Goal: Register for event/course

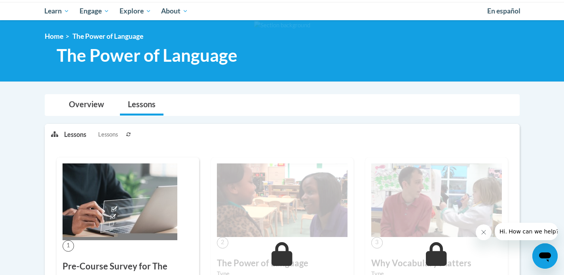
scroll to position [68, 0]
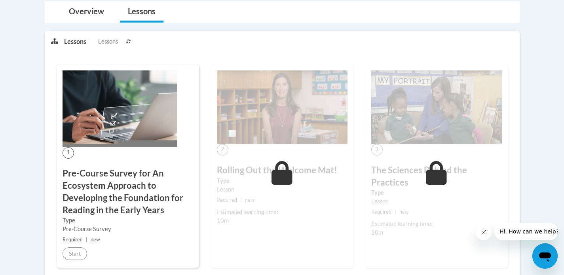
scroll to position [200, 0]
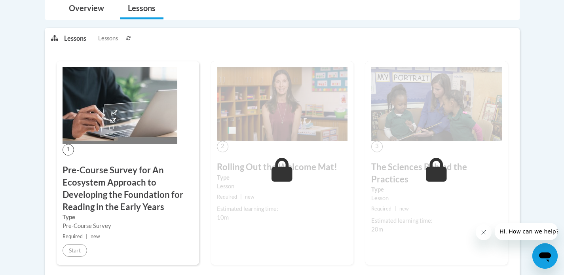
click at [119, 109] on img at bounding box center [120, 105] width 115 height 77
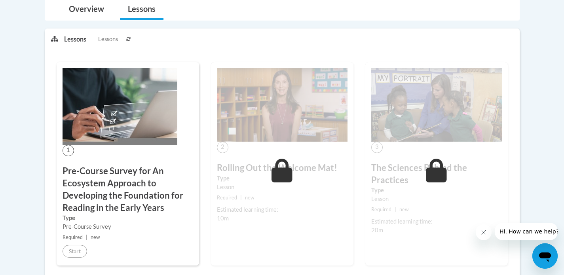
scroll to position [203, 0]
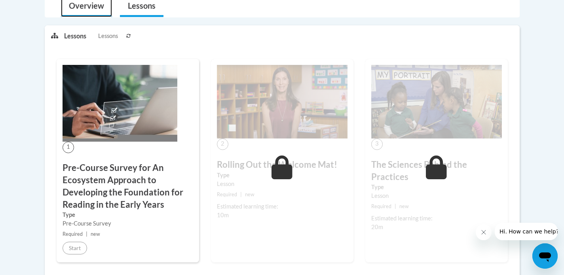
click at [93, 4] on link "Overview" at bounding box center [86, 6] width 51 height 21
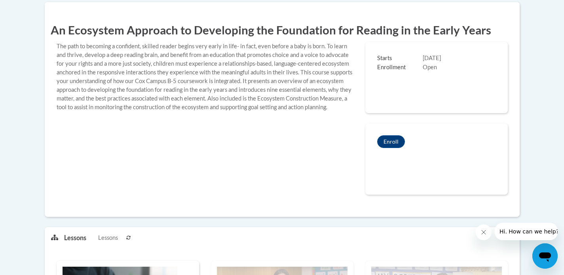
scroll to position [226, 0]
click at [387, 140] on button "Enroll" at bounding box center [391, 142] width 28 height 13
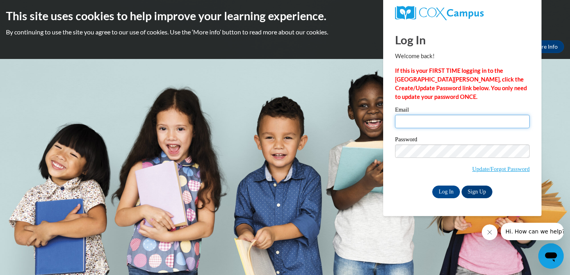
click at [410, 124] on input "Email" at bounding box center [462, 121] width 135 height 13
type input "hensleym@gjps.org"
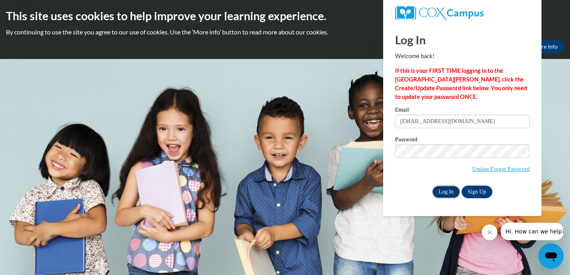
click at [450, 189] on input "Log In" at bounding box center [446, 192] width 28 height 13
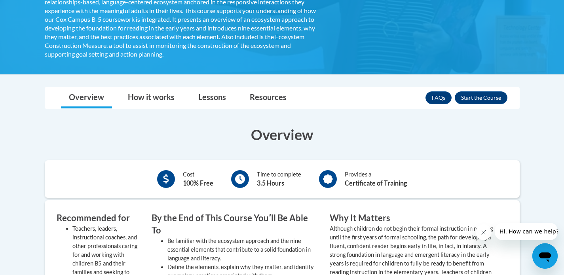
scroll to position [237, 0]
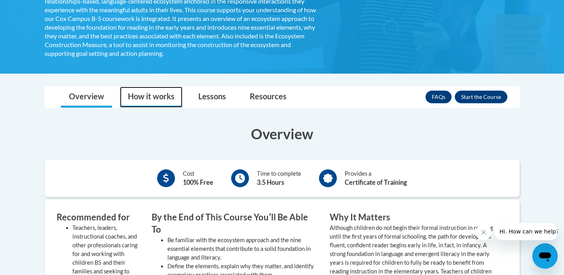
click at [155, 96] on link "How it works" at bounding box center [151, 97] width 63 height 21
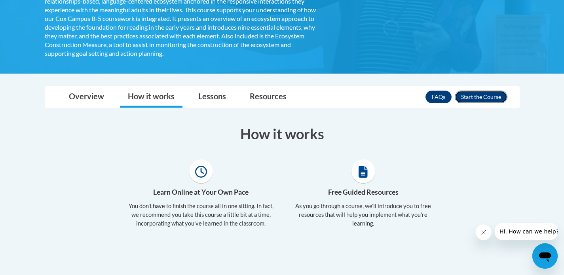
click at [488, 101] on button "Enroll" at bounding box center [481, 97] width 53 height 13
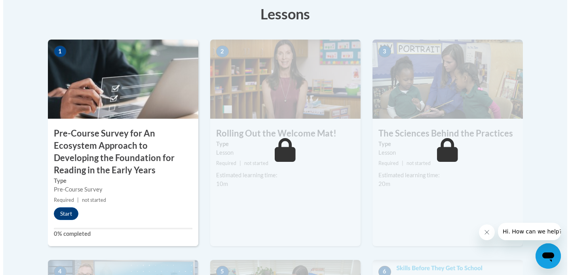
scroll to position [249, 0]
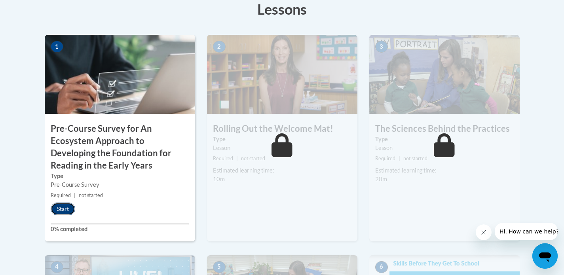
click at [64, 210] on button "Start" at bounding box center [63, 209] width 25 height 13
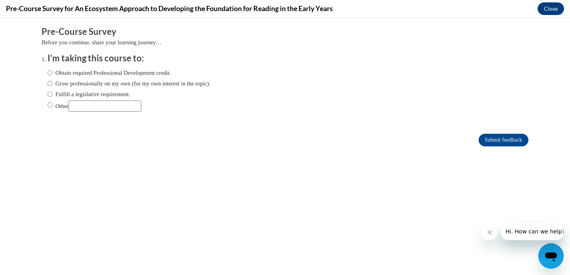
scroll to position [0, 0]
click at [47, 104] on input "Other" at bounding box center [49, 105] width 5 height 9
radio input "true"
click at [496, 139] on input "Submit feedback" at bounding box center [503, 140] width 50 height 13
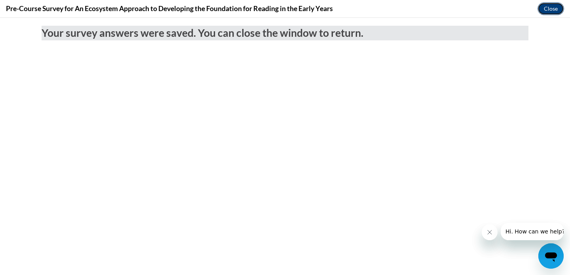
click at [551, 5] on button "Close" at bounding box center [550, 8] width 27 height 13
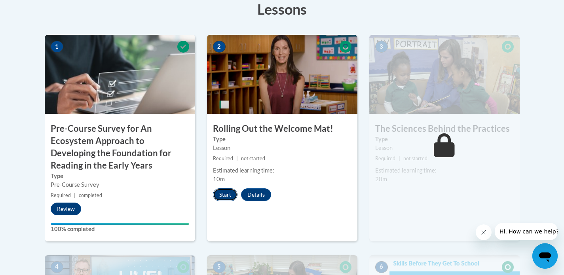
click at [224, 194] on button "Start" at bounding box center [225, 194] width 25 height 13
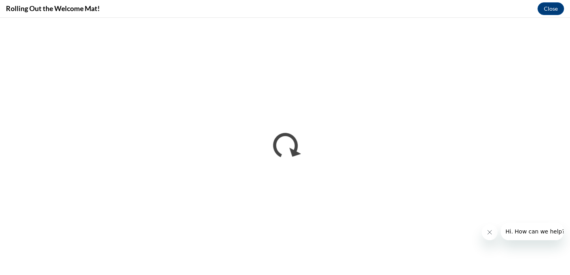
click at [489, 234] on icon "Close message from company" at bounding box center [489, 232] width 6 height 6
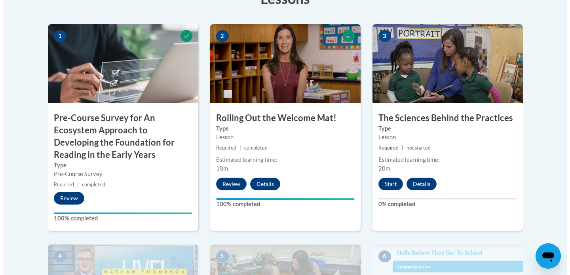
scroll to position [268, 0]
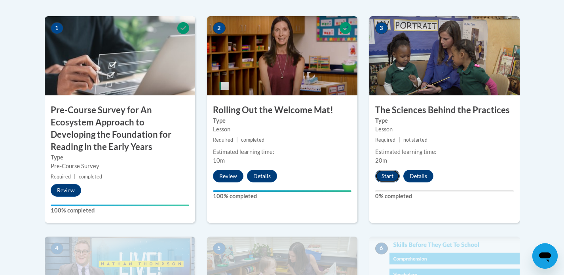
click at [387, 173] on button "Start" at bounding box center [387, 176] width 25 height 13
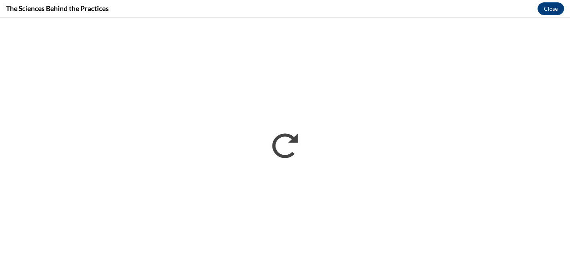
scroll to position [0, 0]
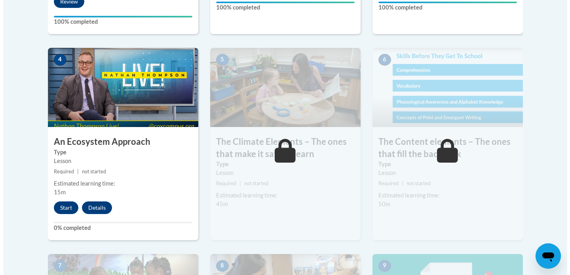
scroll to position [466, 0]
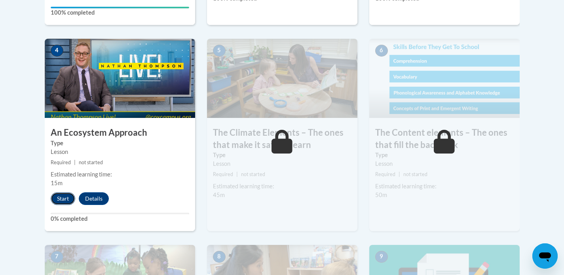
click at [60, 197] on button "Start" at bounding box center [63, 198] width 25 height 13
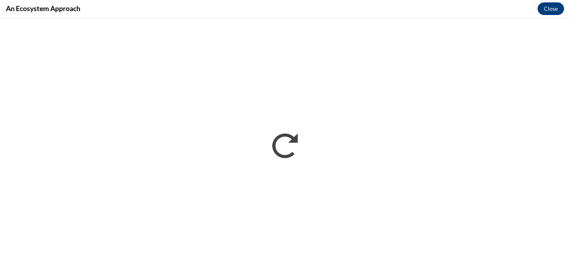
scroll to position [0, 0]
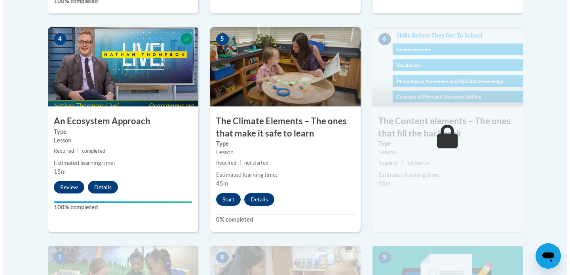
scroll to position [479, 0]
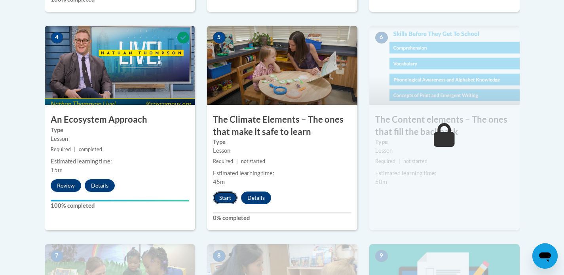
click at [222, 194] on button "Start" at bounding box center [225, 198] width 25 height 13
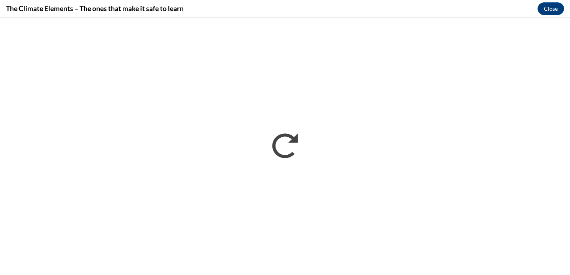
scroll to position [0, 0]
